Goal: Communication & Community: Answer question/provide support

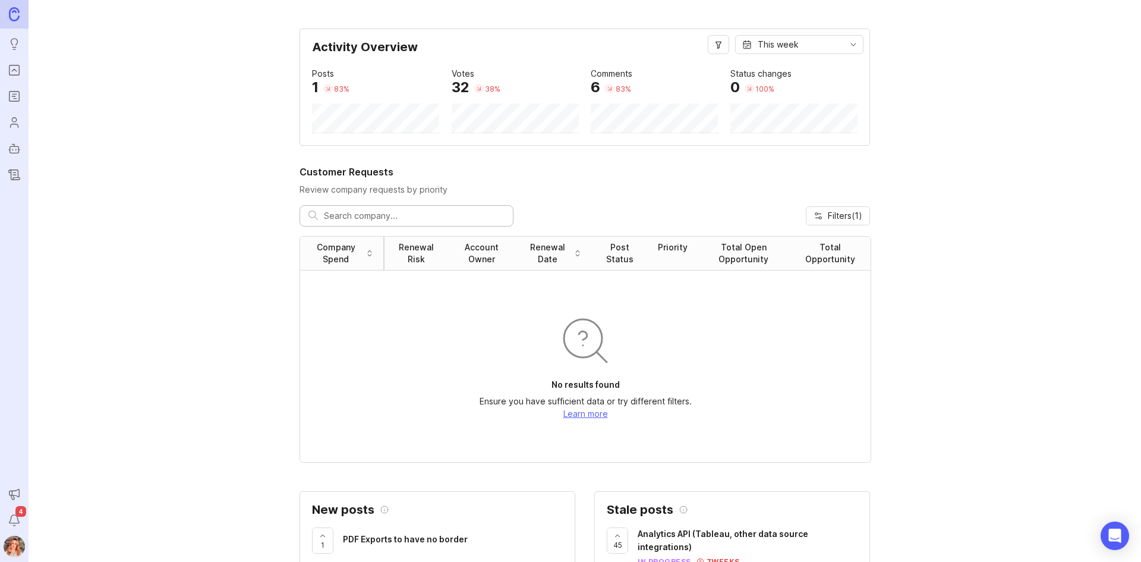
click at [15, 15] on img at bounding box center [14, 14] width 11 height 14
click at [14, 84] on ul "Ideas Portal Roadmaps Users Autopilot Changelog" at bounding box center [14, 92] width 29 height 185
click at [5, 70] on link "Portal" at bounding box center [14, 69] width 21 height 21
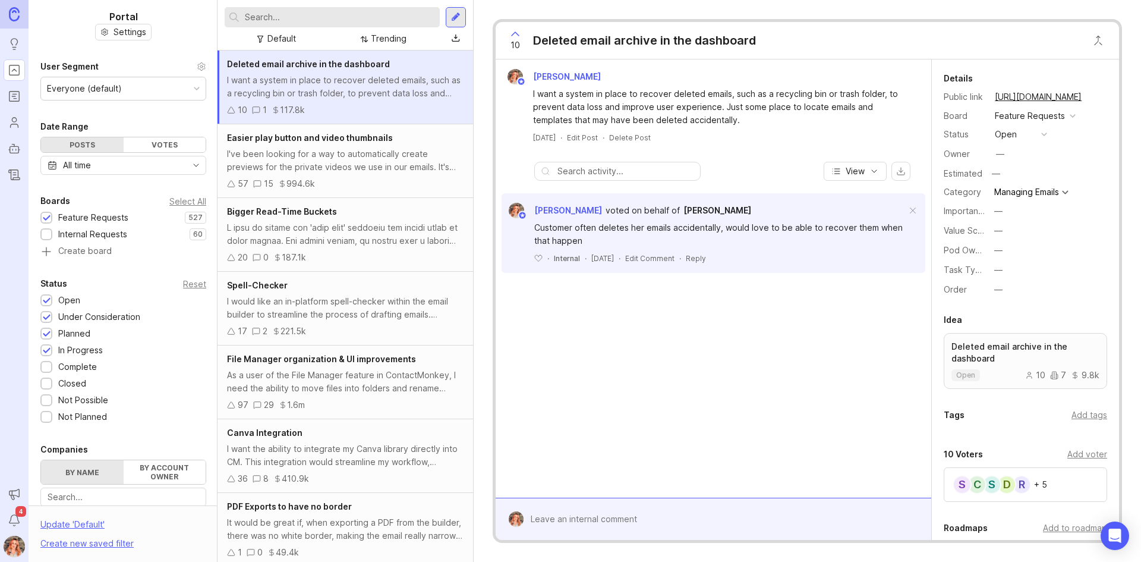
click at [333, 23] on input "text" at bounding box center [340, 17] width 190 height 13
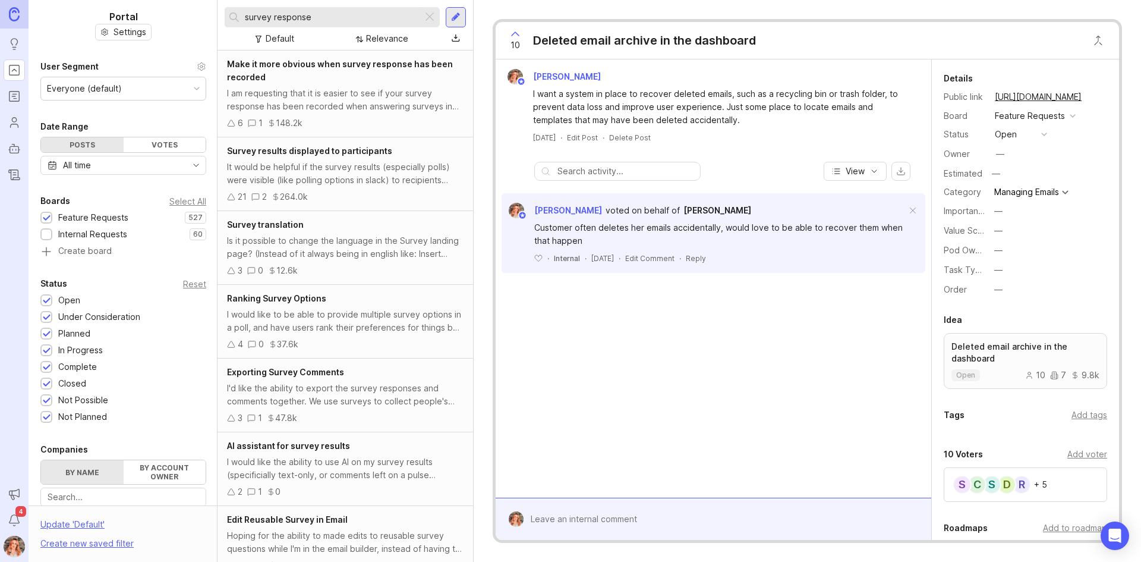
type input "survey response"
drag, startPoint x: 311, startPoint y: 86, endPoint x: 1021, endPoint y: 73, distance: 710.4
click at [311, 86] on div "Make it more obvious when survey response has been recorded I am requesting tha…" at bounding box center [346, 94] width 256 height 87
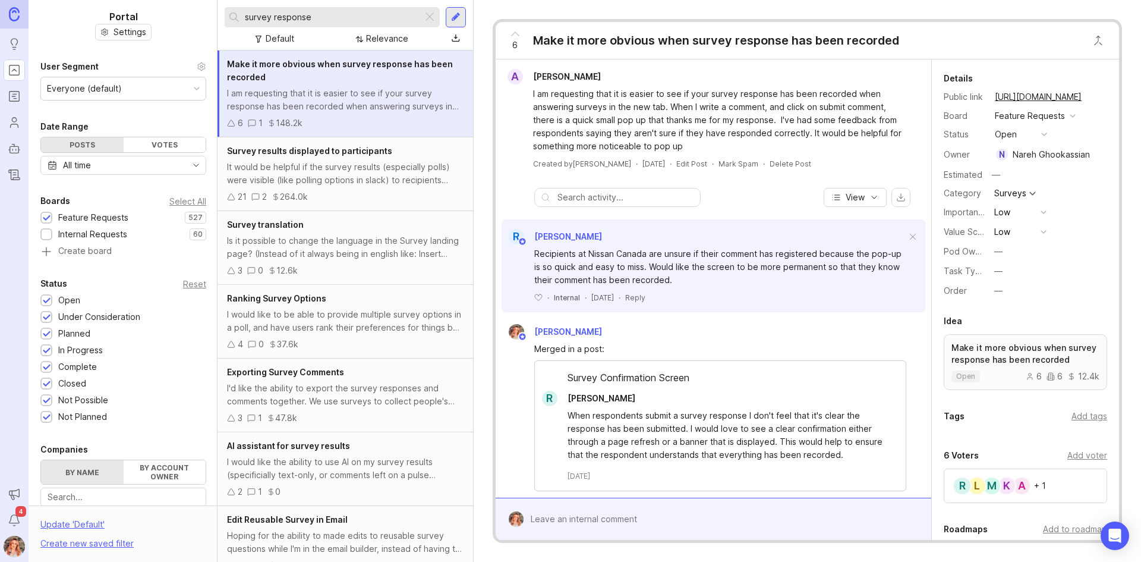
click at [1032, 138] on button "open" at bounding box center [1020, 134] width 59 height 15
click at [1030, 218] on div "in progress" at bounding box center [1023, 221] width 53 height 10
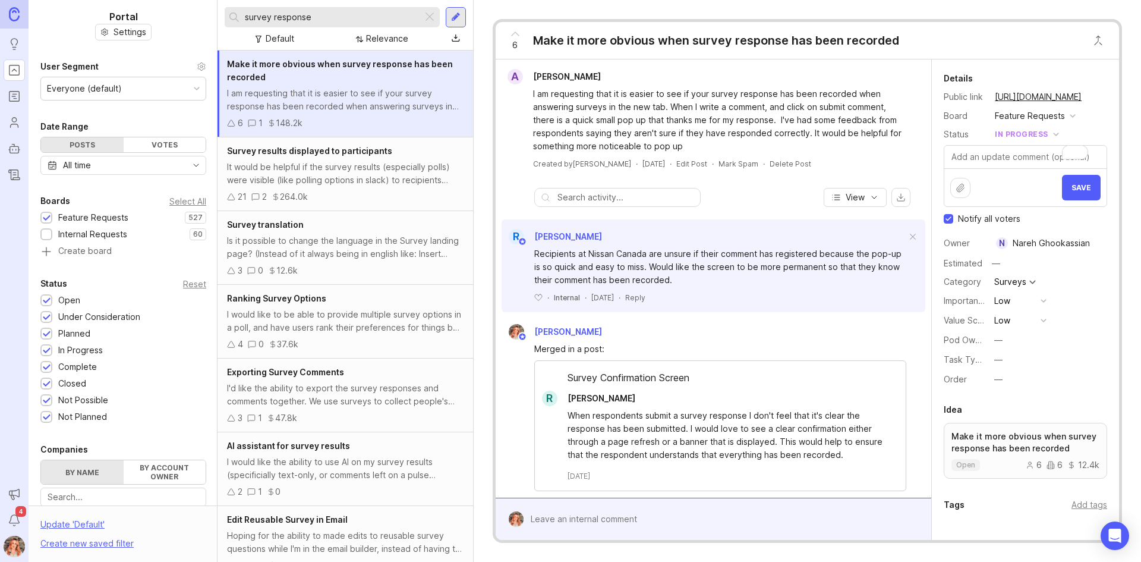
click at [1020, 241] on div "Nareh Ghookassian" at bounding box center [1051, 243] width 77 height 13
type input "bron"
click at [985, 154] on textarea "To enrich screen reader interactions, please activate Accessibility in Grammarl…" at bounding box center [1025, 157] width 162 height 23
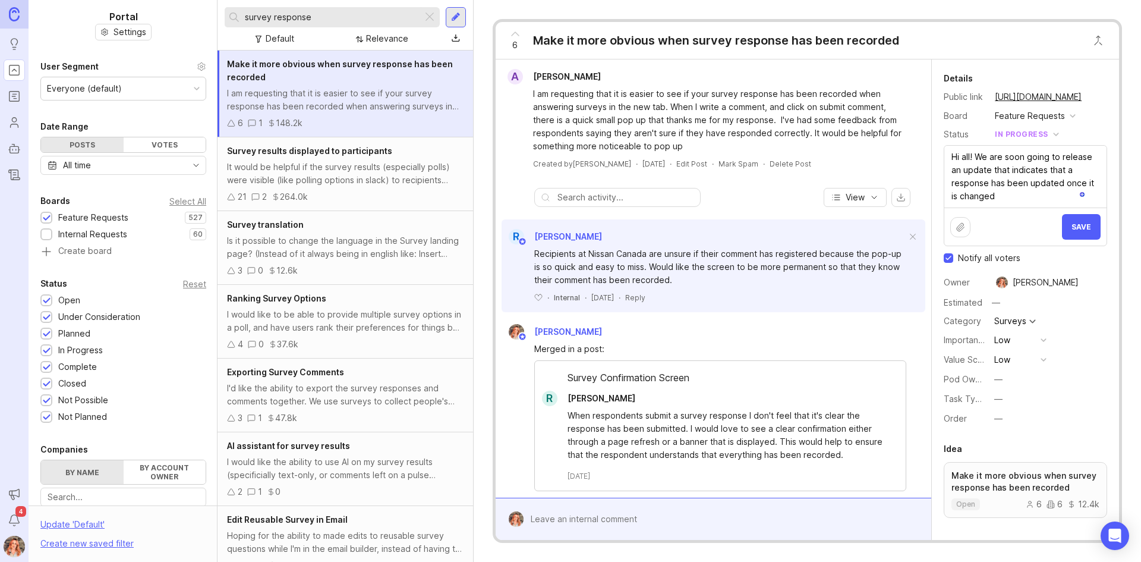
type textarea "Hi all! We are soon going to release an update that indicates that a response h…"
drag, startPoint x: 313, startPoint y: 19, endPoint x: 374, endPoint y: 3, distance: 62.7
click at [314, 17] on input "survey response" at bounding box center [331, 17] width 173 height 13
type input "survey response update"
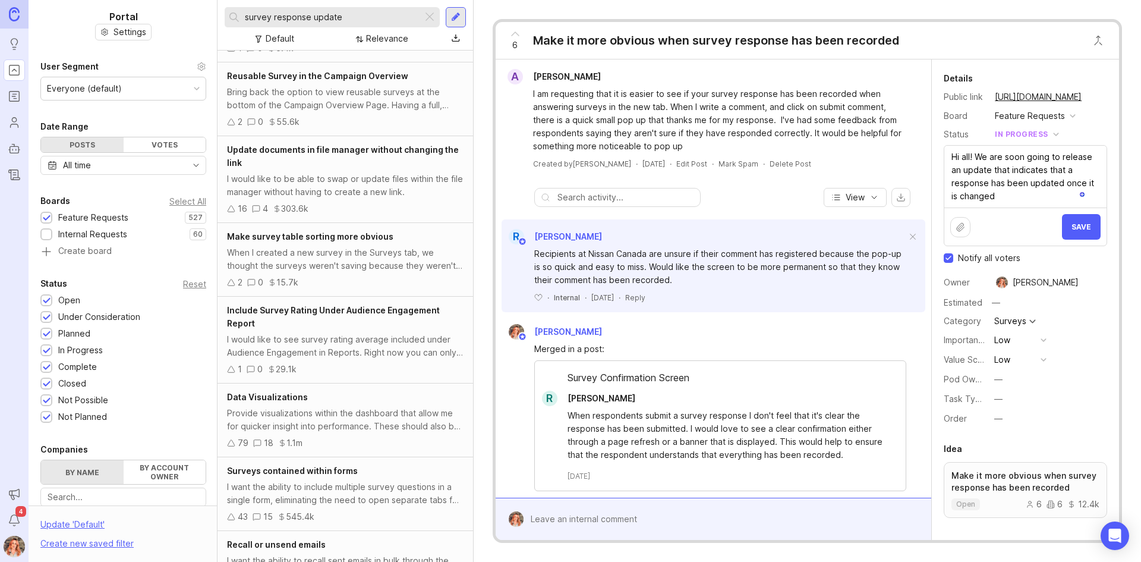
scroll to position [1152, 0]
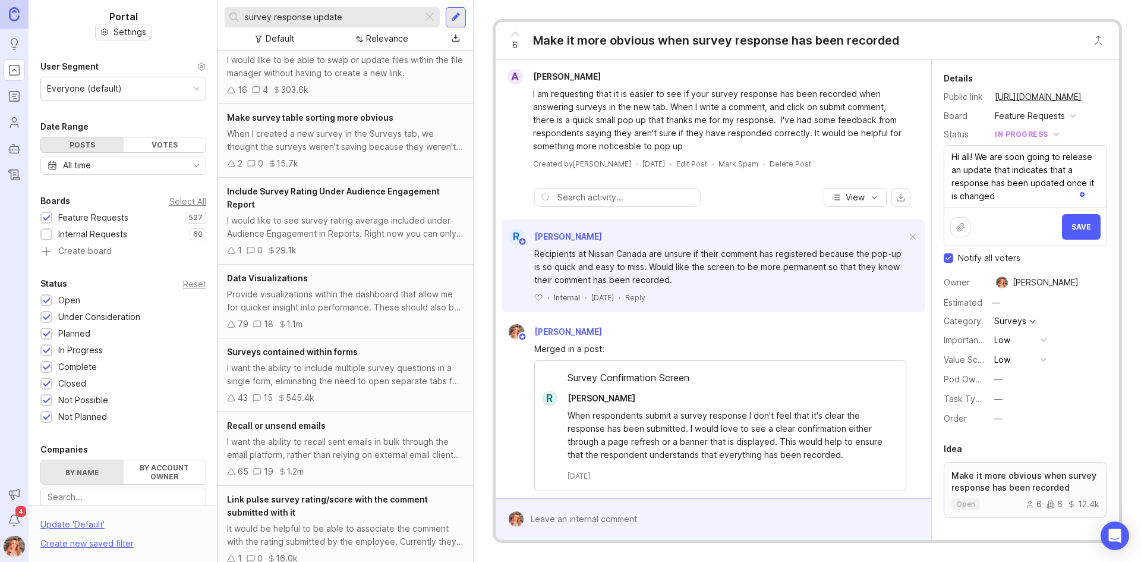
click at [1013, 191] on textarea "Hi all! We are soon going to release an update that indicates that a response h…" at bounding box center [1025, 177] width 162 height 62
drag, startPoint x: 1003, startPoint y: 196, endPoint x: 873, endPoint y: 80, distance: 174.7
click at [873, 80] on div "A Alison Crone I am requesting that it is easier to see if your survey response…" at bounding box center [808, 299] width 624 height 480
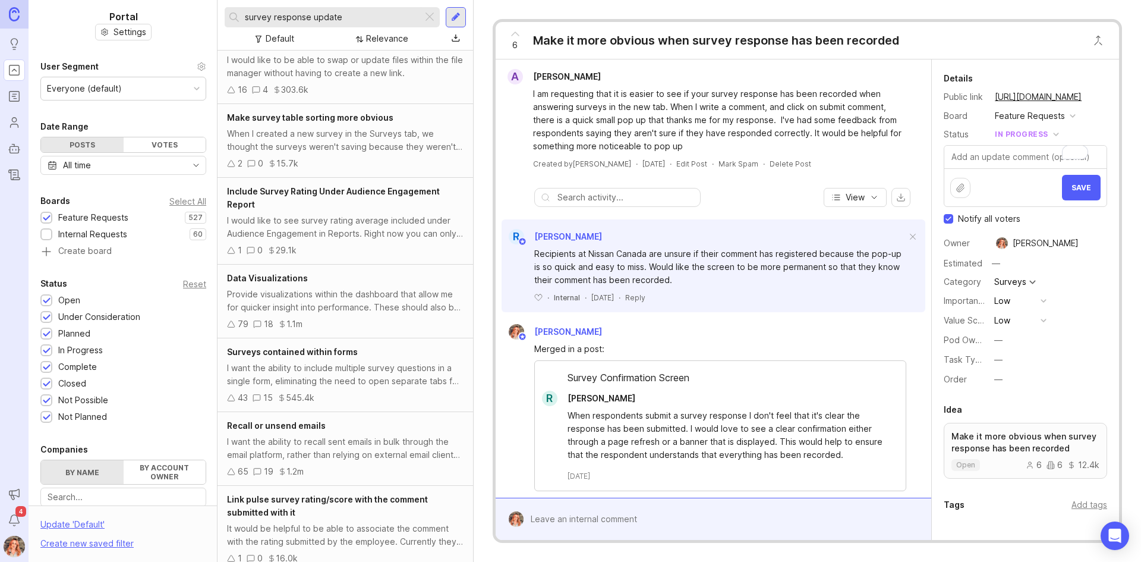
click at [949, 218] on input "Notify all voters" at bounding box center [949, 219] width 10 height 10
checkbox input "false"
click at [1063, 188] on button "Save" at bounding box center [1081, 188] width 39 height 26
